Goal: Task Accomplishment & Management: Complete application form

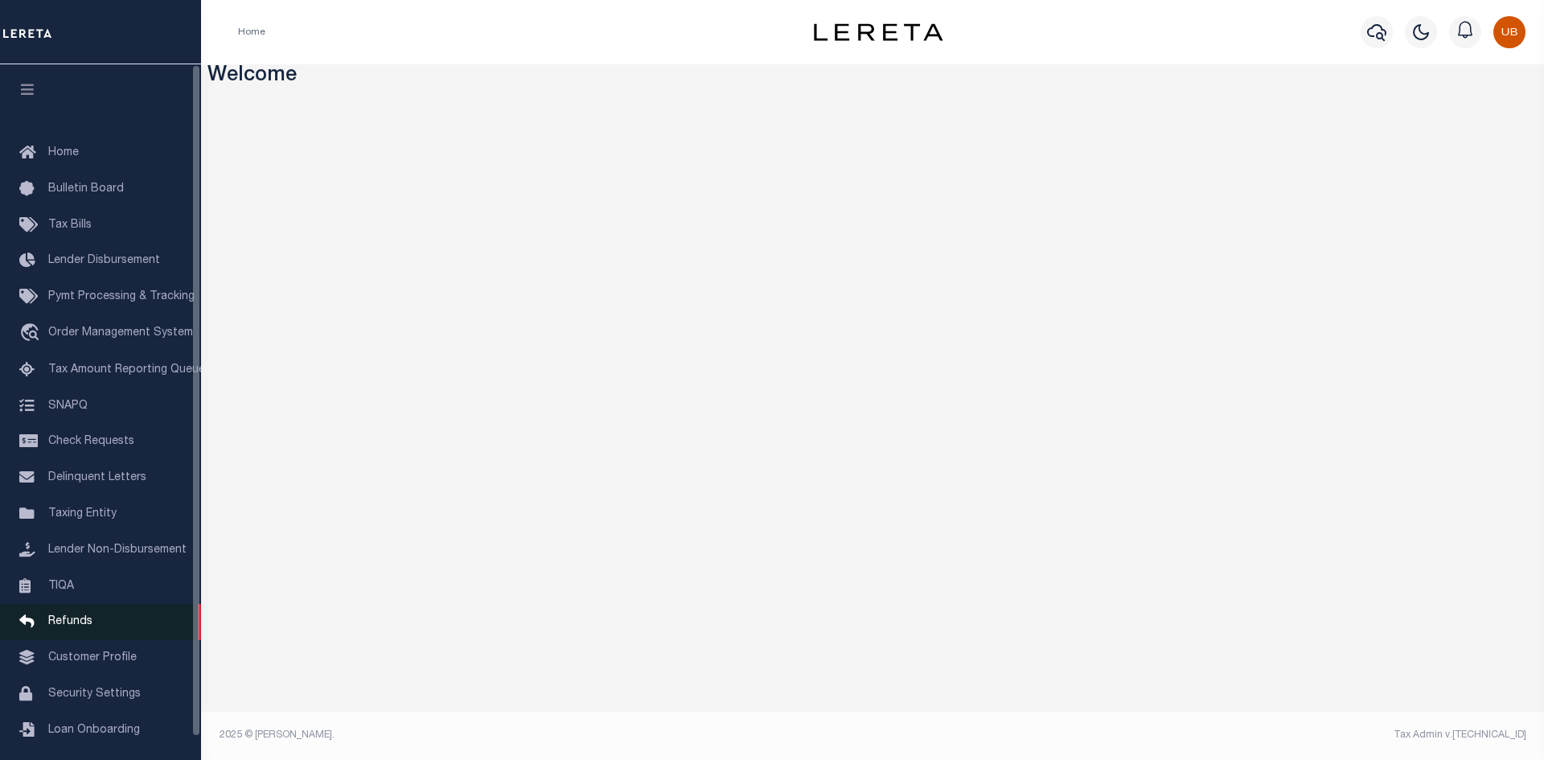
click at [68, 626] on span "Refunds" at bounding box center [70, 621] width 44 height 11
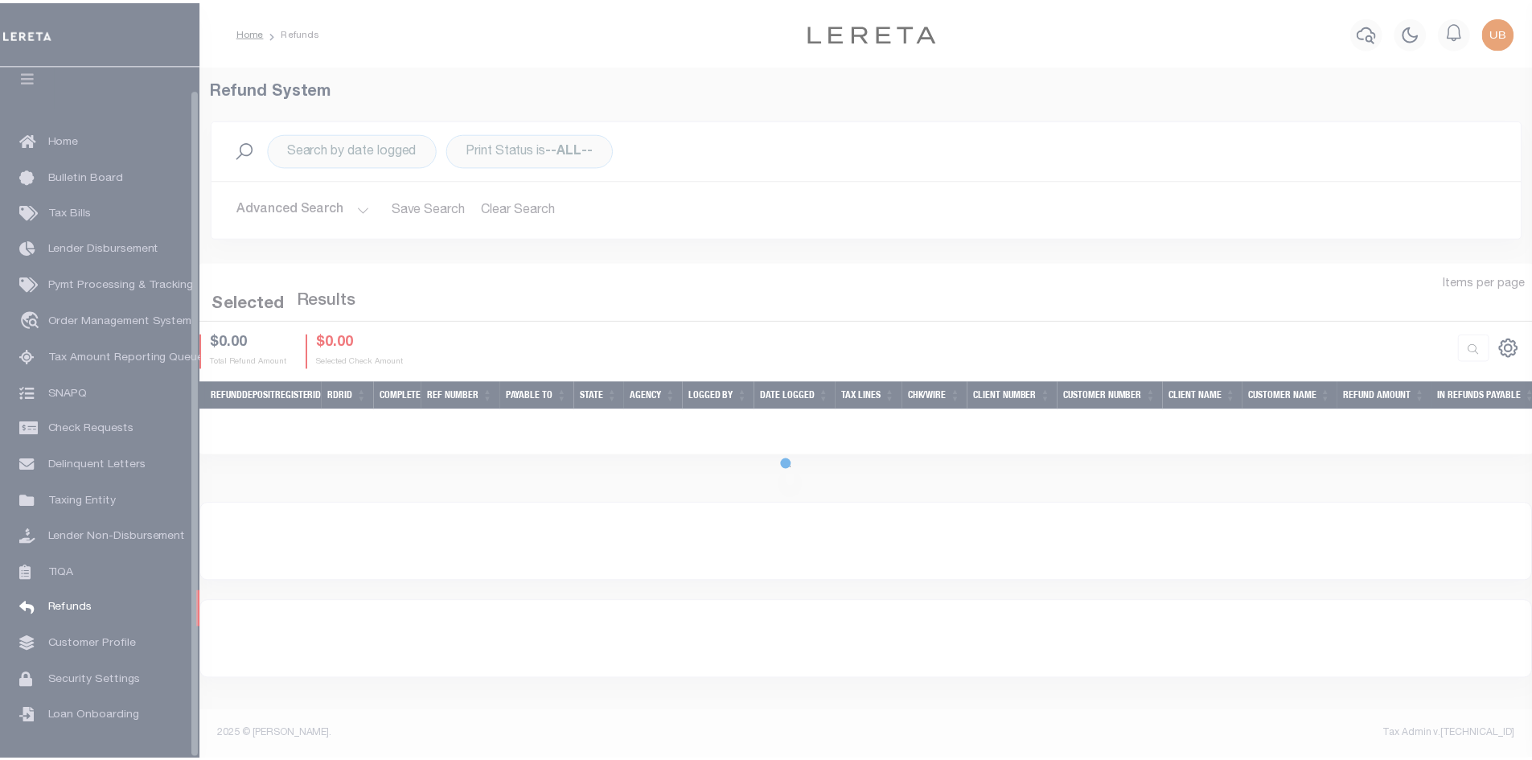
scroll to position [23, 0]
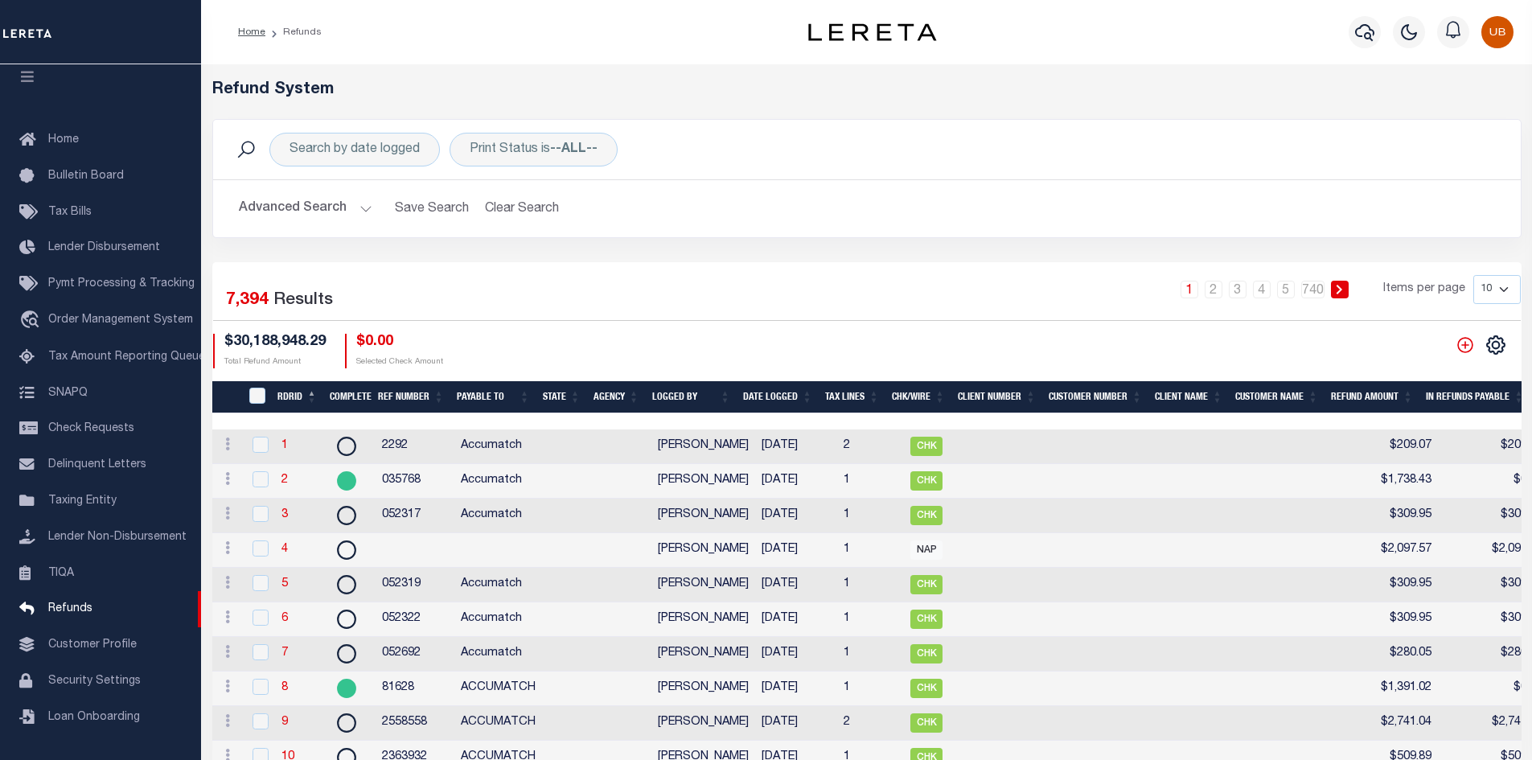
click at [347, 220] on button "Advanced Search" at bounding box center [306, 208] width 134 height 31
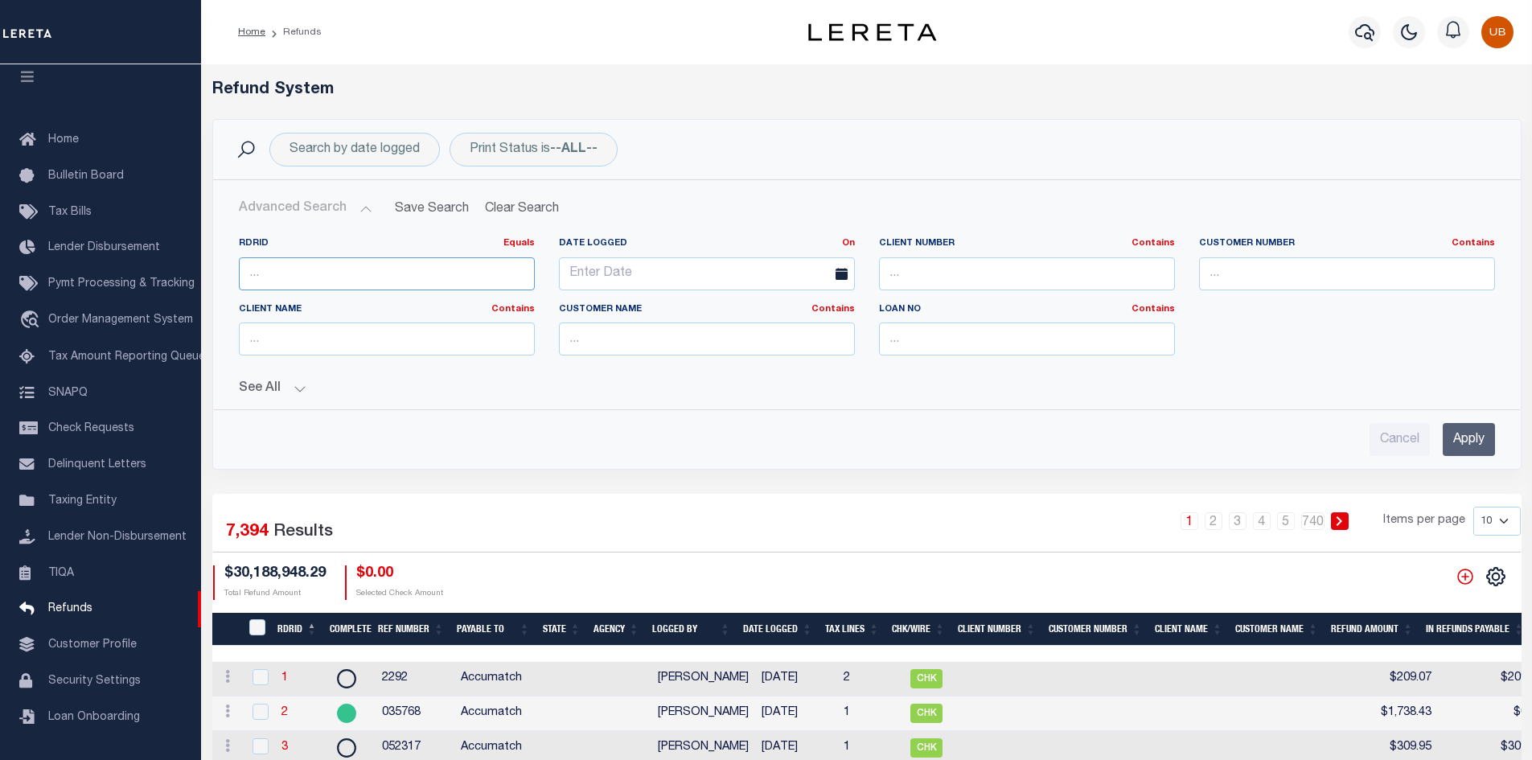
click at [396, 281] on input "number" at bounding box center [387, 273] width 296 height 33
paste input "7381"
type input "7381"
click at [1493, 443] on input "Apply" at bounding box center [1469, 439] width 52 height 33
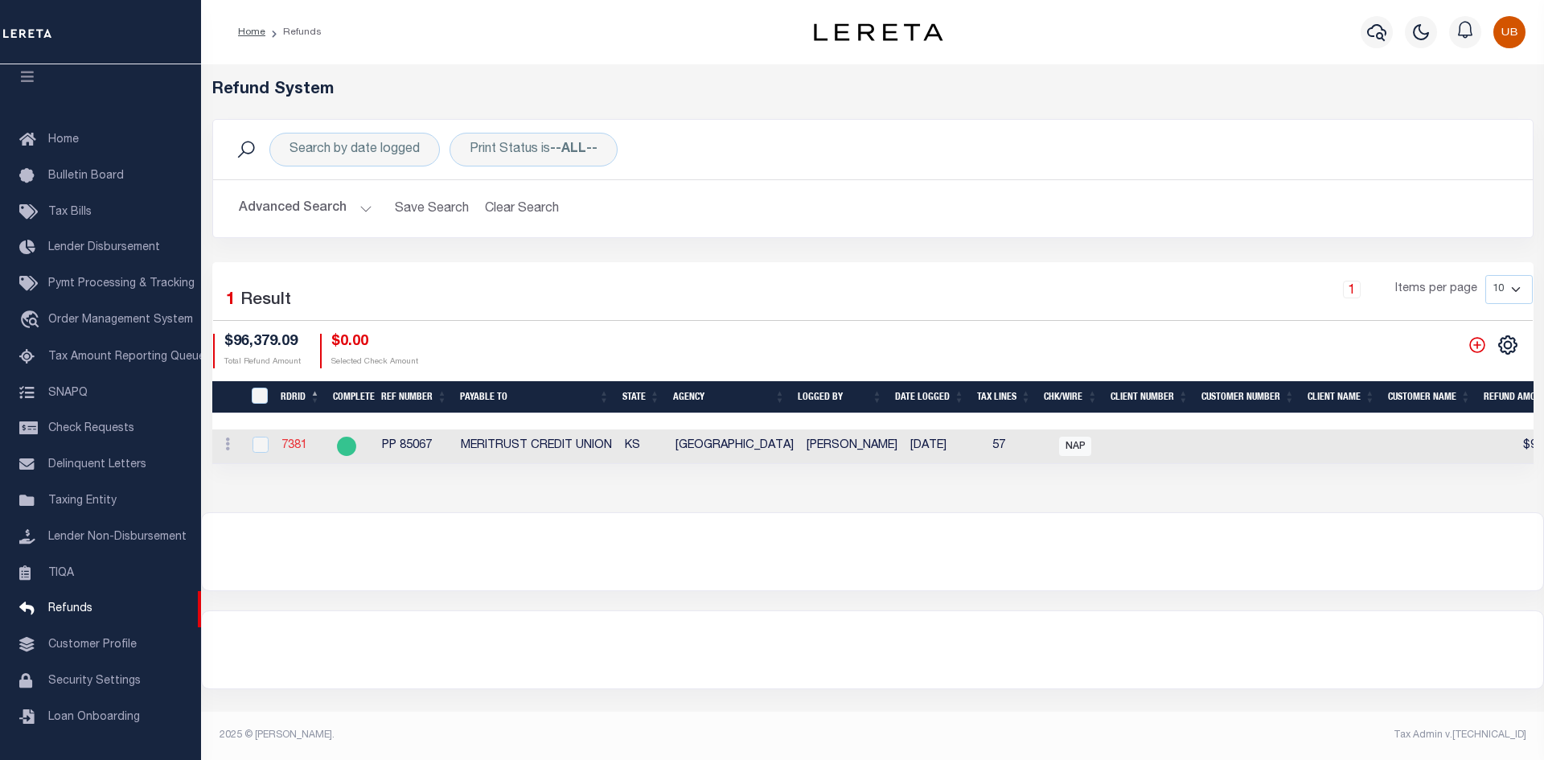
click at [288, 440] on link "7381" at bounding box center [294, 445] width 26 height 11
checkbox input "true"
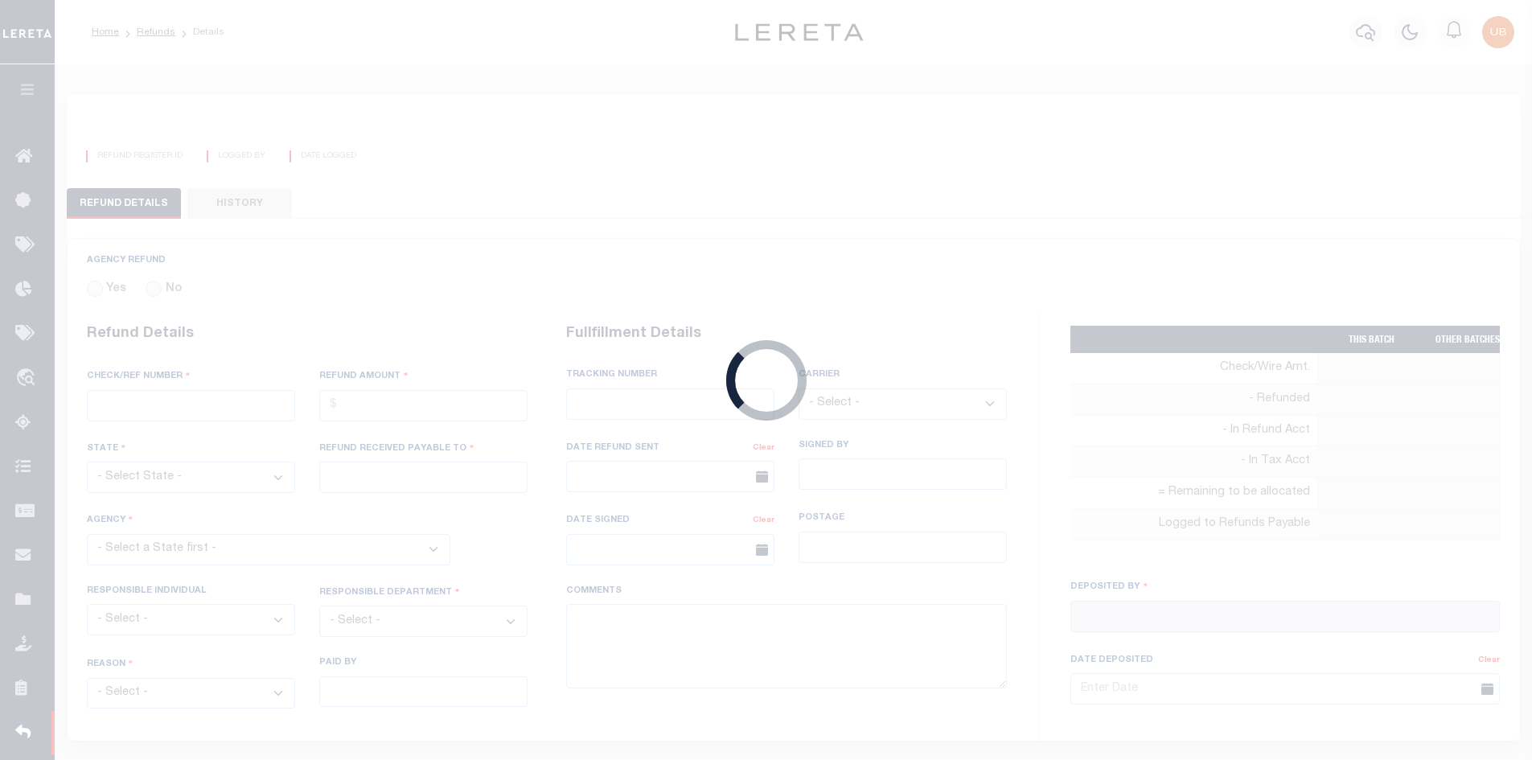
radio input "true"
type input "PP 85067"
type input "$96,379.09"
select select "KS"
type input "MERITRUST CREDIT UNION"
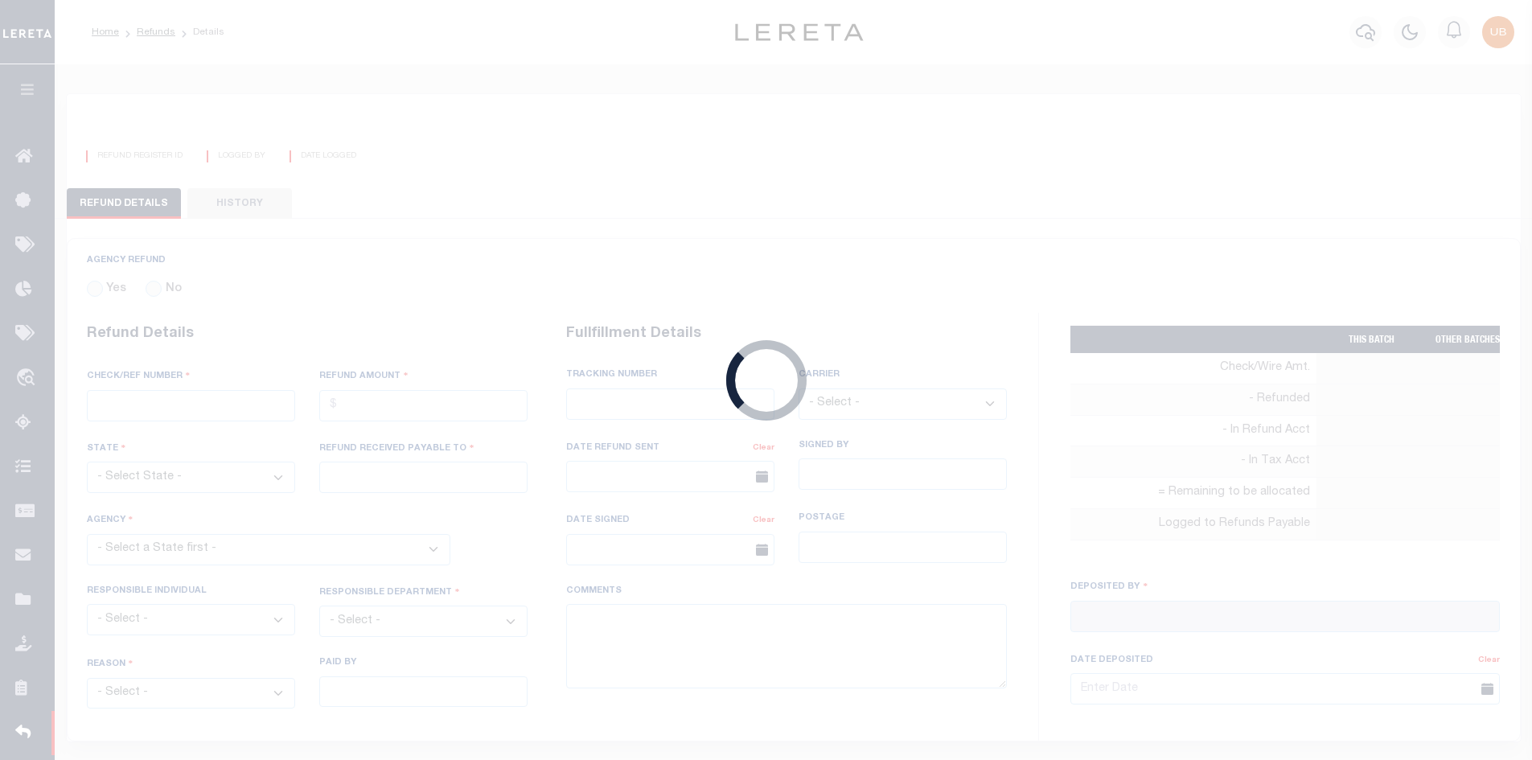
select select
select select "OTH"
select select "OVP"
type input "WIRED FUNDS"
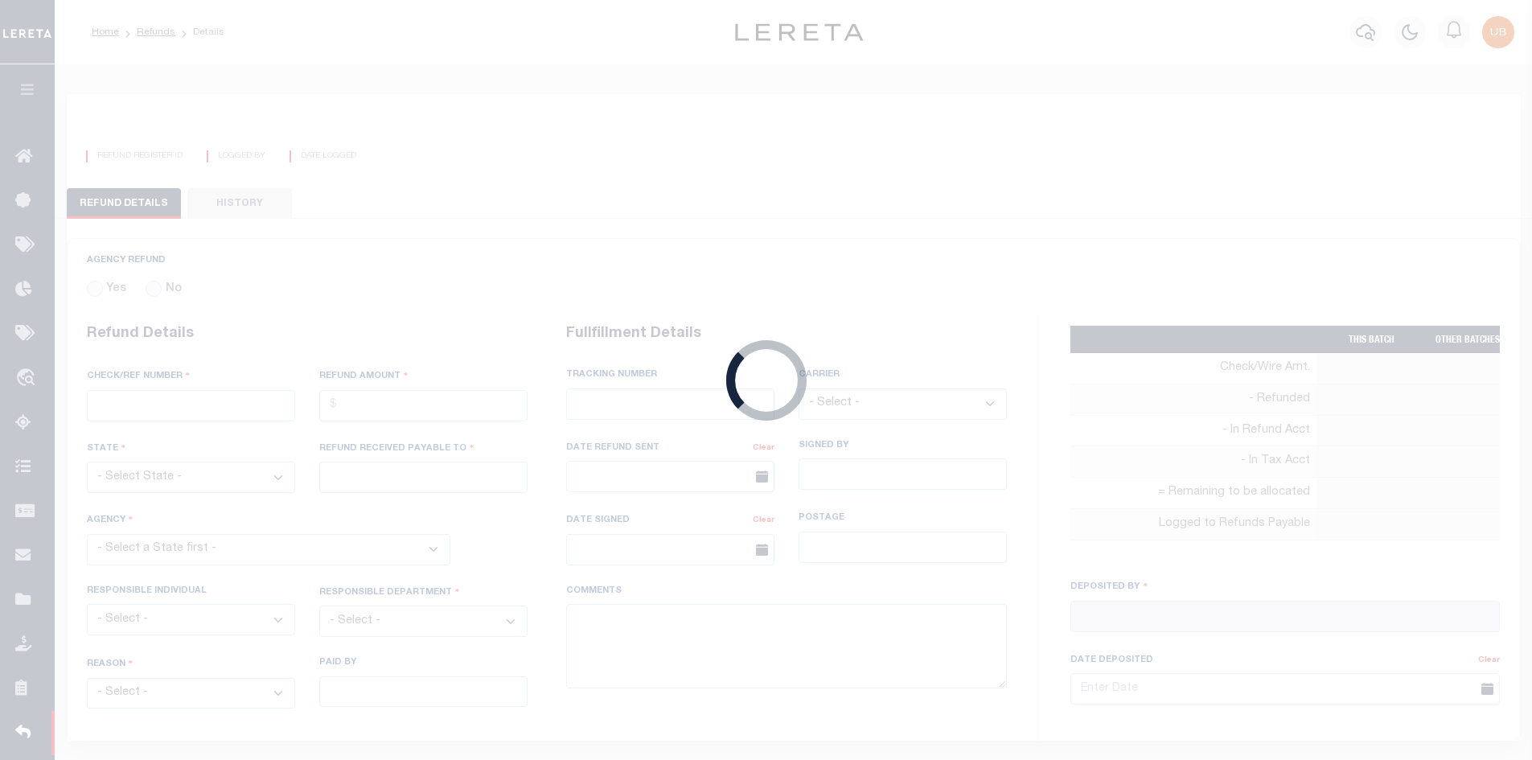
type input "07/22/2025"
type textarea "THIS IS FROM THE RFR REPORT. THESE FUNDS WERE WIRED BY MATTHEW URBINA"
type input "Martinez, Myrna"
type input "07/21/2025"
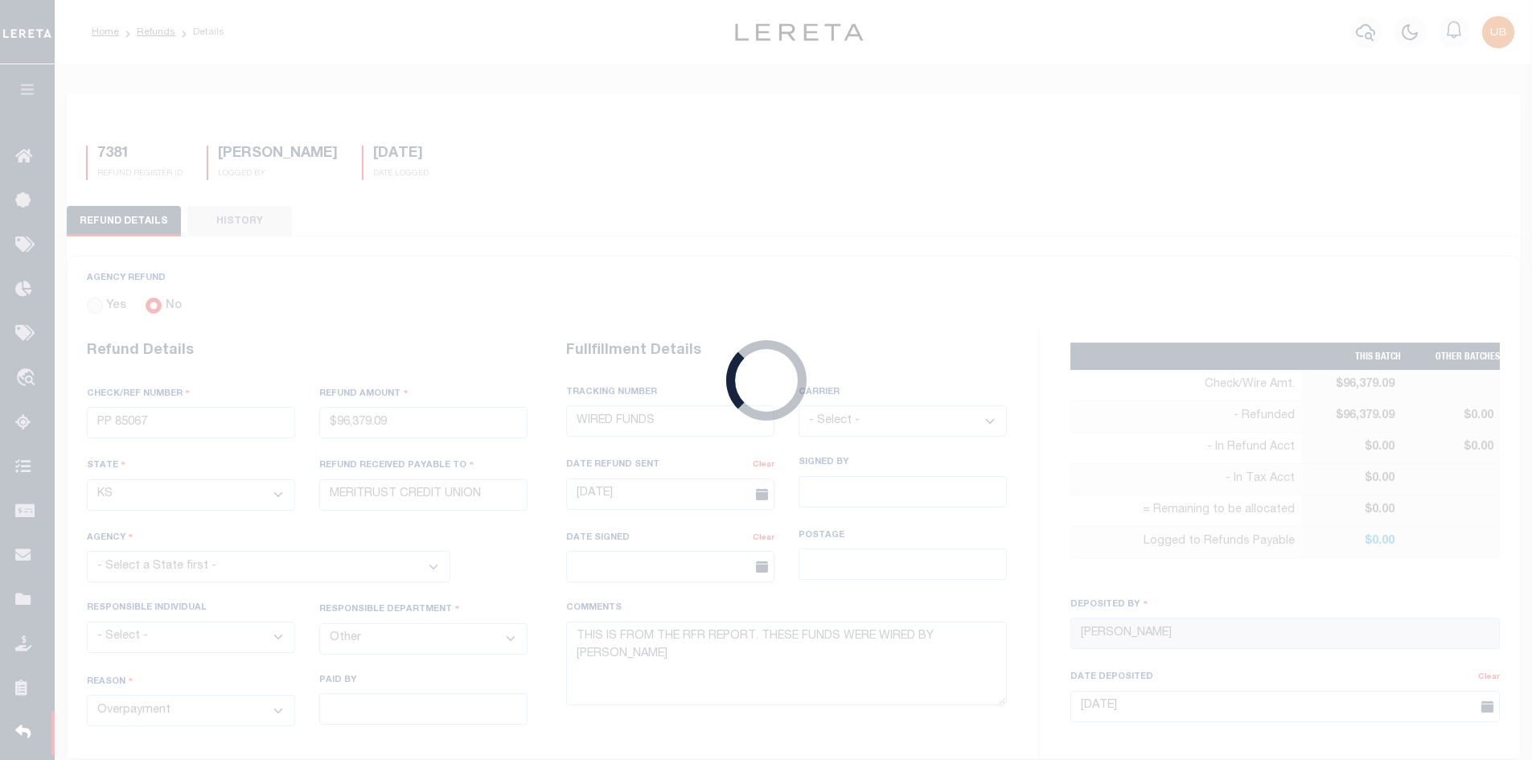
select select "2017300000"
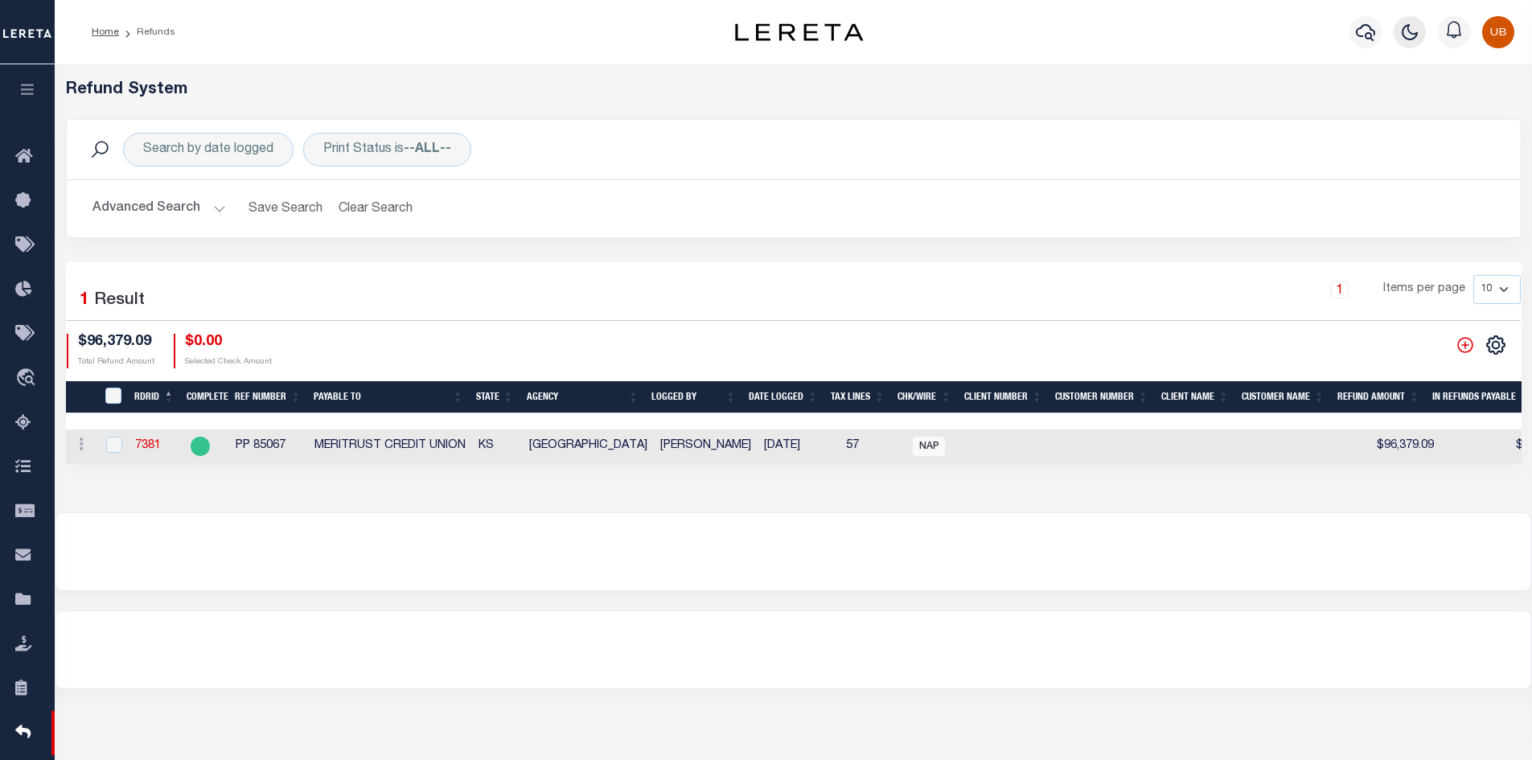
click at [1410, 31] on icon "button" at bounding box center [1410, 32] width 14 height 14
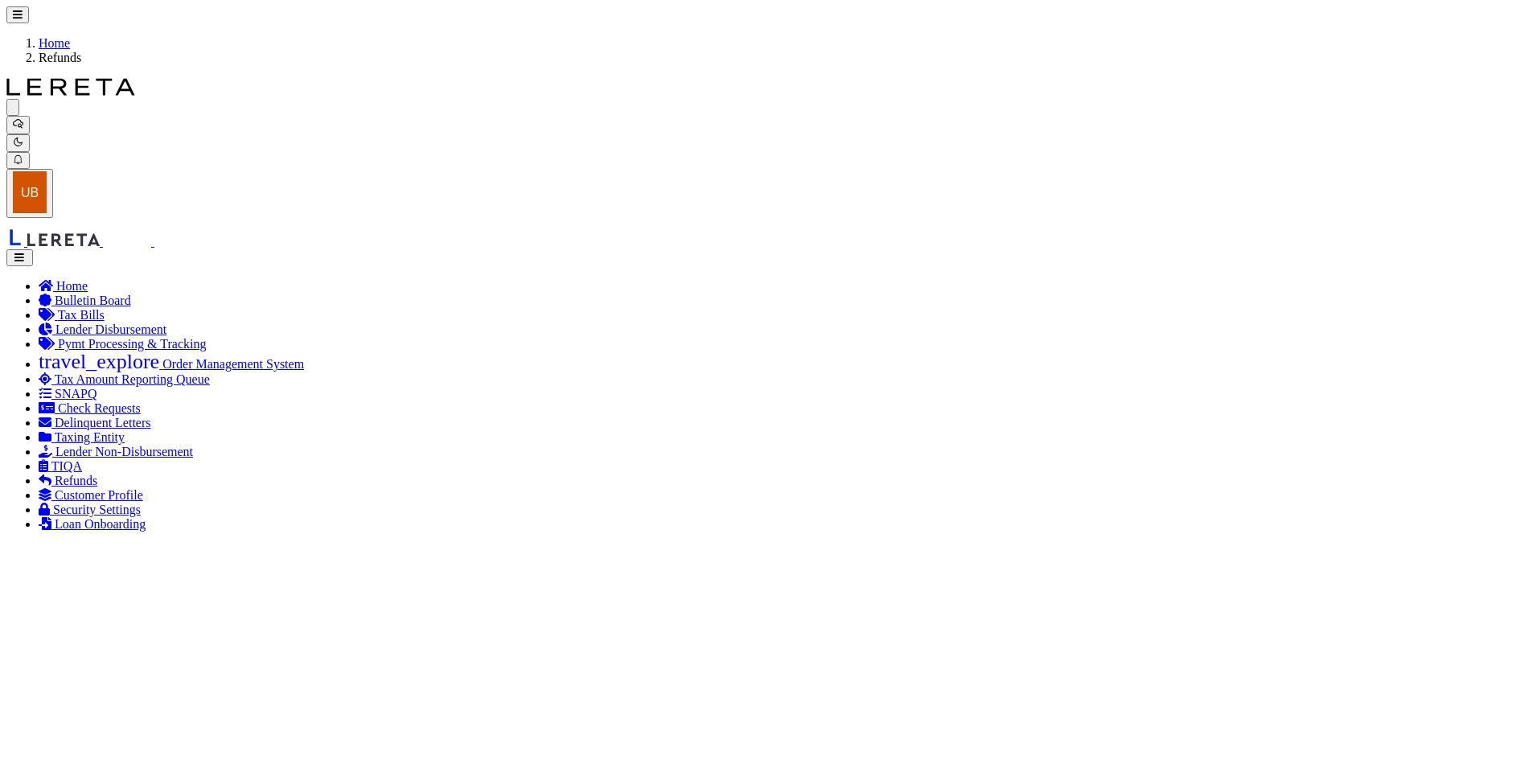
click at [23, 253] on icon "button" at bounding box center [20, 258] width 14 height 10
